Goal: Task Accomplishment & Management: Manage account settings

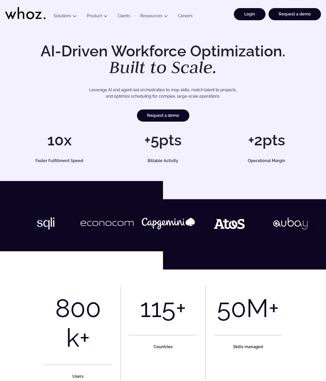
click at [249, 12] on link "Login" at bounding box center [250, 14] width 32 height 12
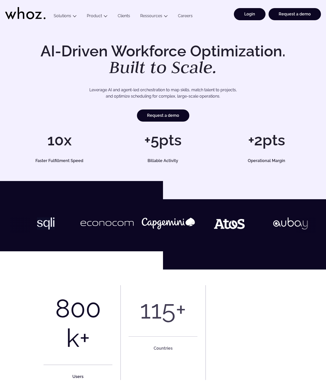
click at [257, 14] on link "Login" at bounding box center [250, 14] width 32 height 12
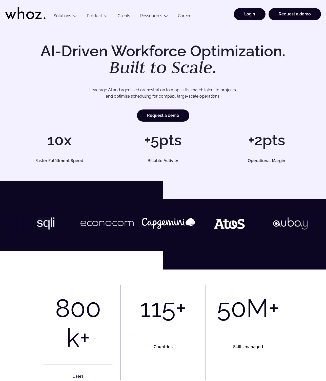
click at [245, 14] on link "Login" at bounding box center [250, 14] width 32 height 12
